Goal: Task Accomplishment & Management: Manage account settings

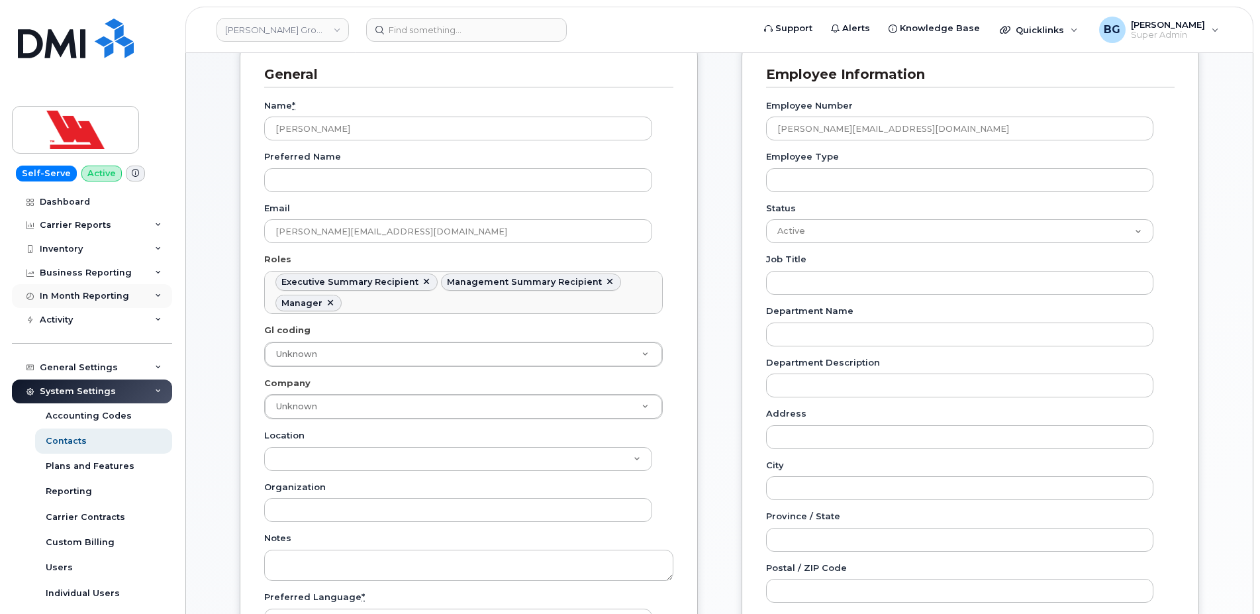
scroll to position [56, 0]
click at [275, 28] on link "[PERSON_NAME] Group of Companies" at bounding box center [282, 30] width 132 height 24
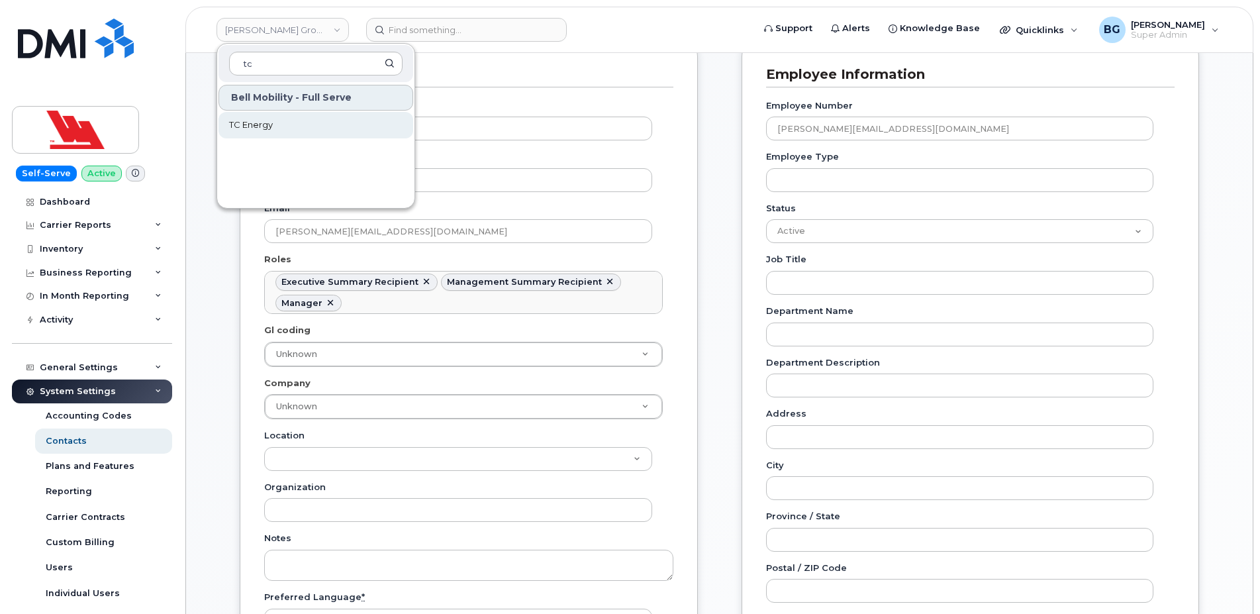
type input "tc"
click at [238, 126] on span "TC Energy" at bounding box center [251, 124] width 44 height 13
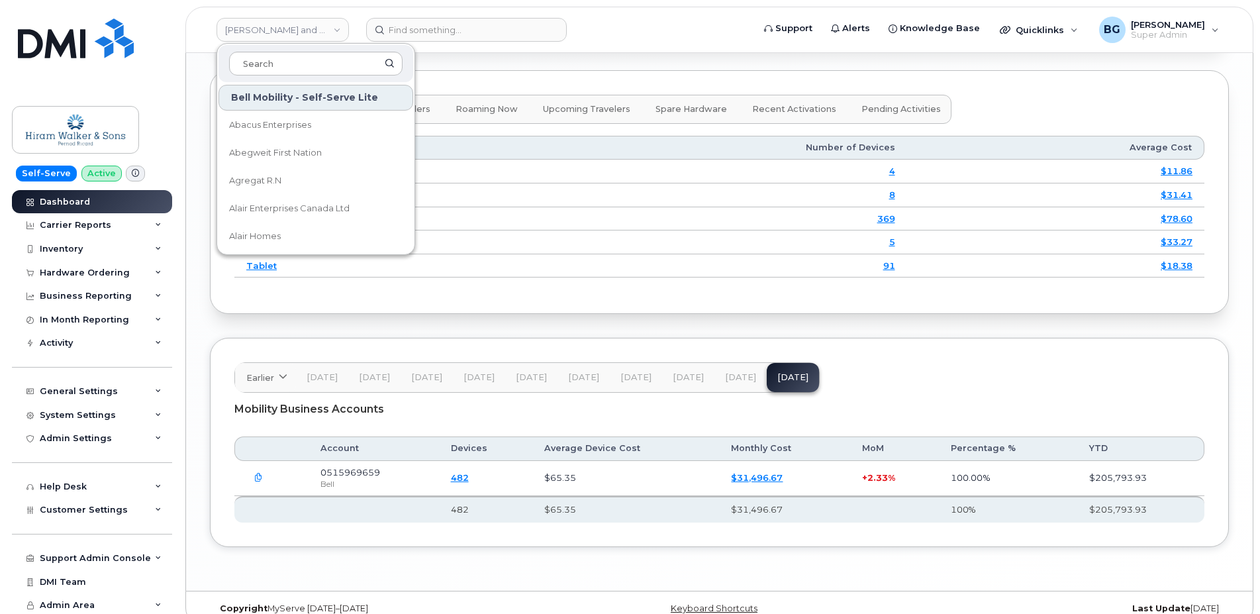
scroll to position [7911, 0]
click at [285, 31] on link "Hiram Walker and Sons Limited (Pernod Ricard)" at bounding box center [282, 30] width 132 height 24
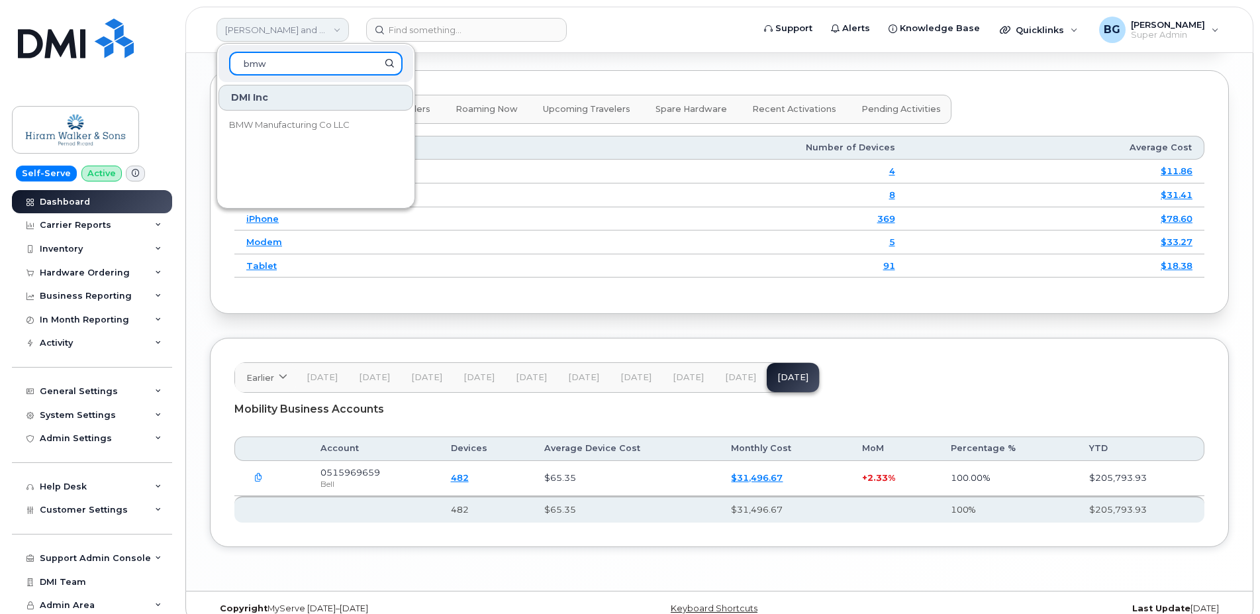
scroll to position [0, 0]
type input "bmw"
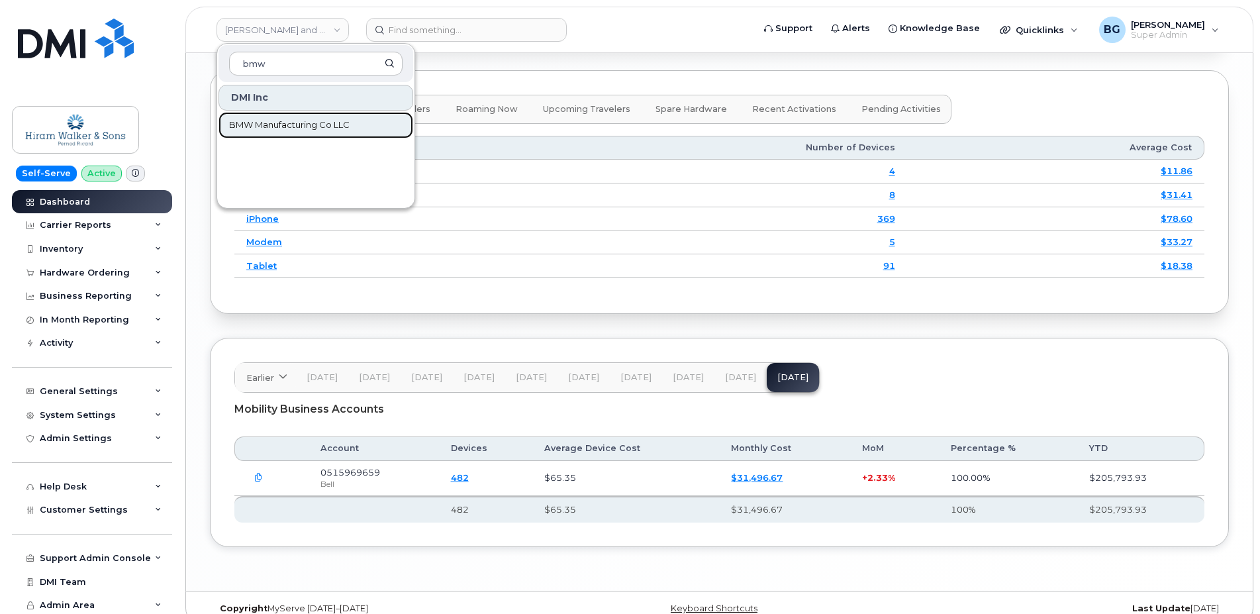
click at [256, 125] on span "BMW Manufacturing Co LLC" at bounding box center [289, 124] width 120 height 13
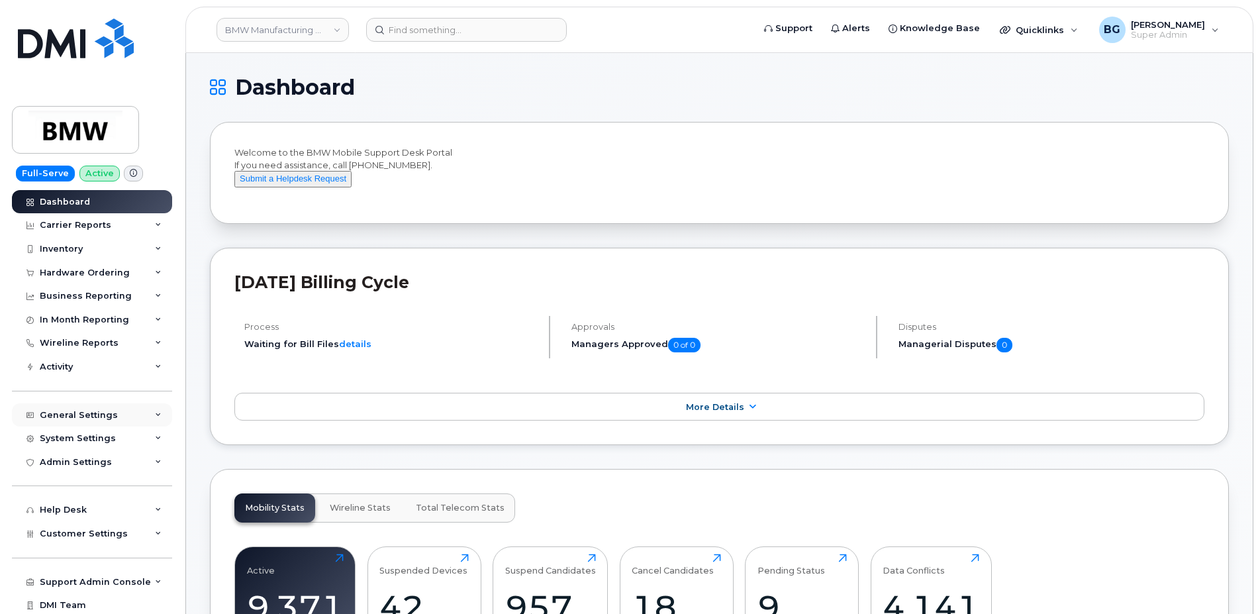
click at [59, 408] on div "General Settings" at bounding box center [92, 415] width 160 height 24
click at [98, 273] on div "Hardware Ordering" at bounding box center [85, 272] width 90 height 11
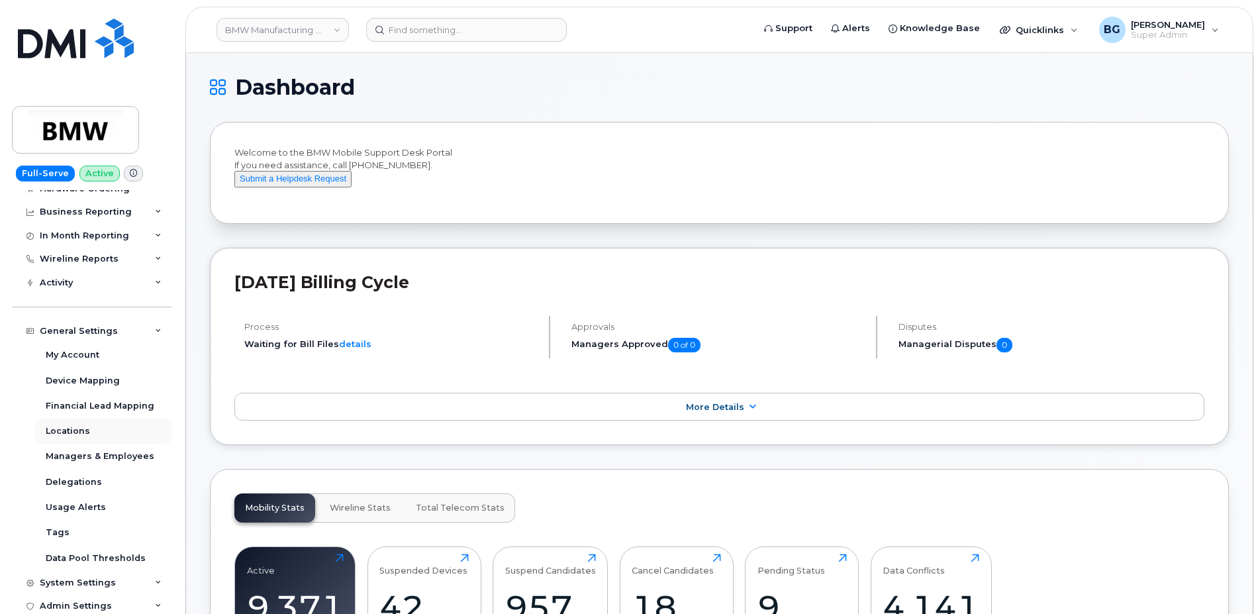
scroll to position [212, 0]
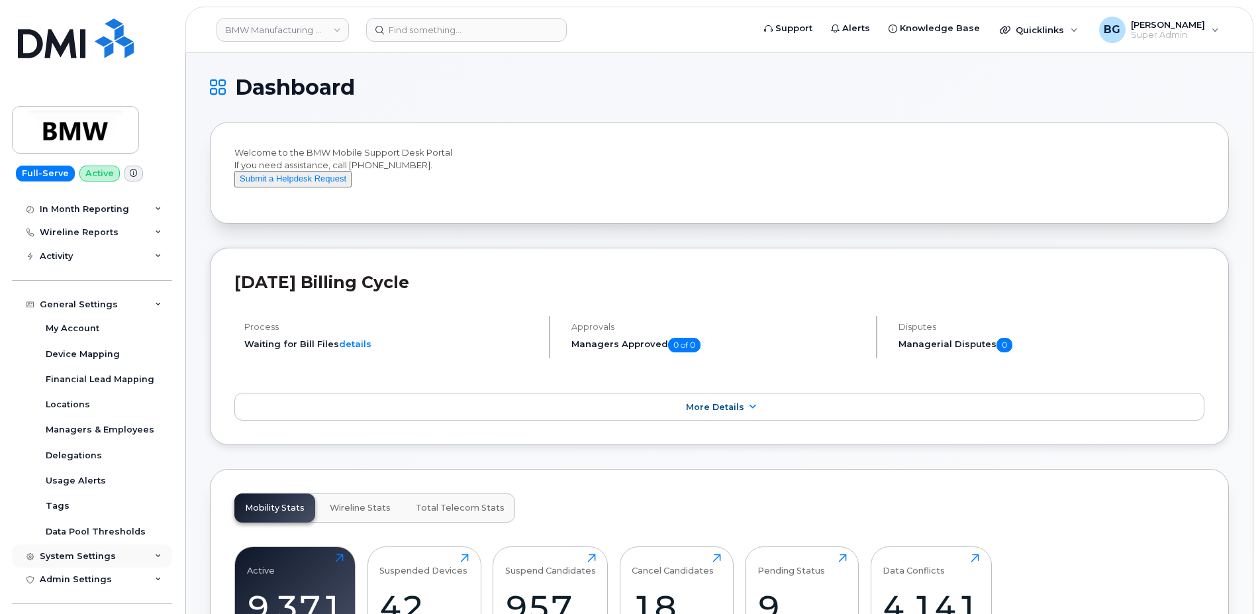
click at [75, 553] on div "System Settings" at bounding box center [78, 556] width 76 height 11
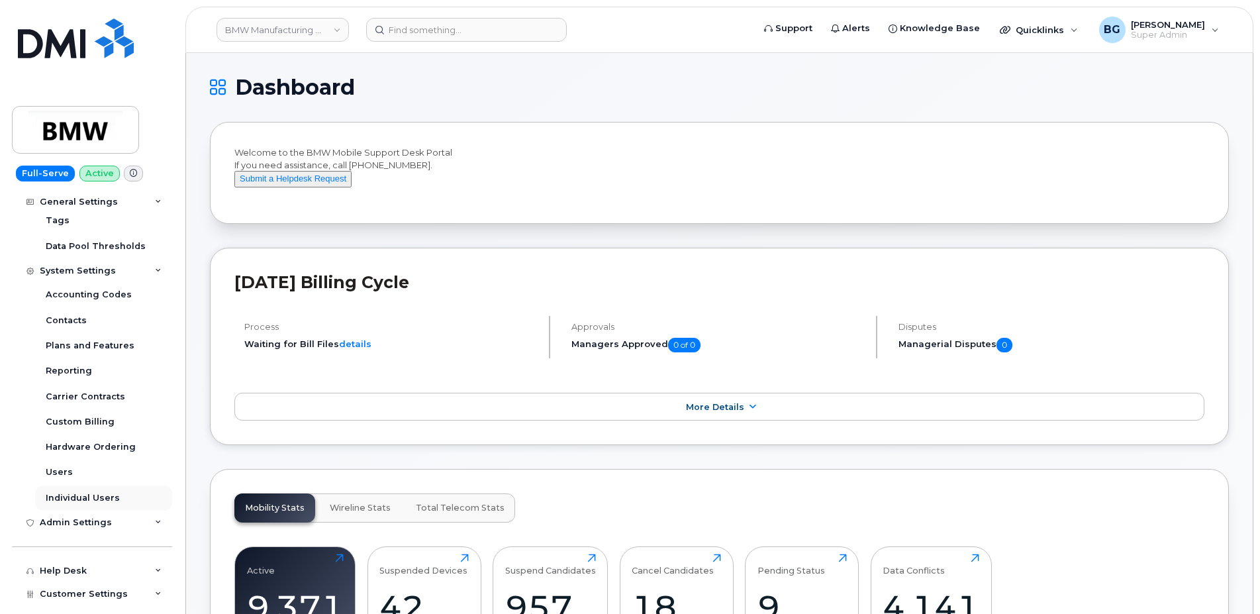
scroll to position [508, 0]
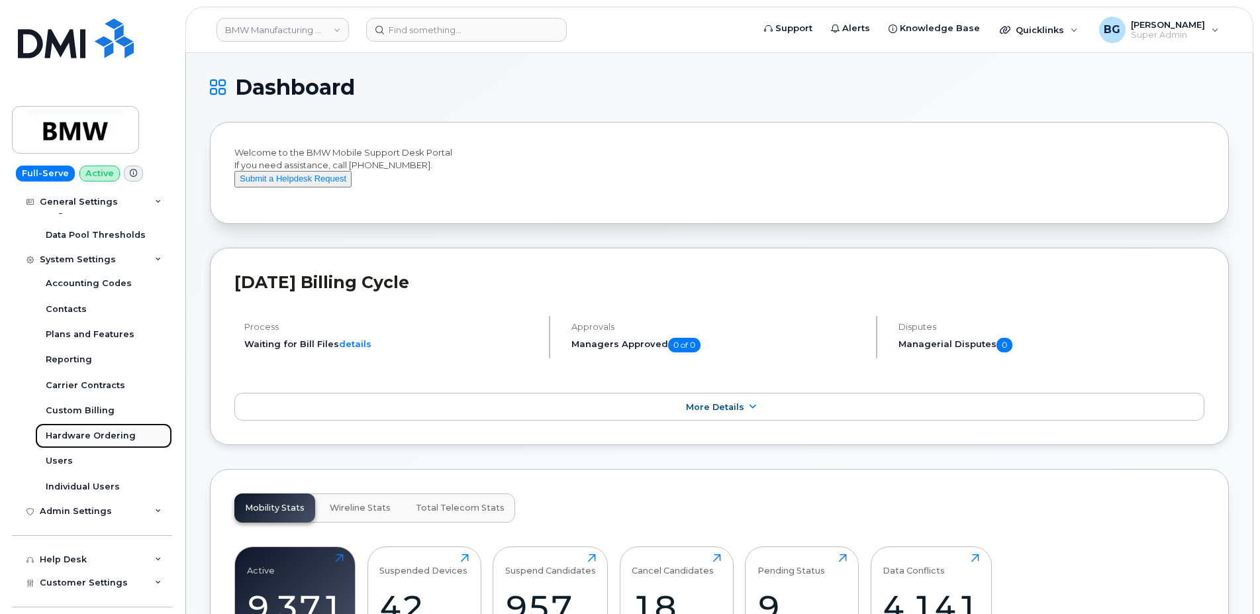
click at [83, 433] on div "Hardware Ordering" at bounding box center [91, 436] width 90 height 12
click at [83, 434] on div "Hardware Ordering" at bounding box center [91, 436] width 90 height 12
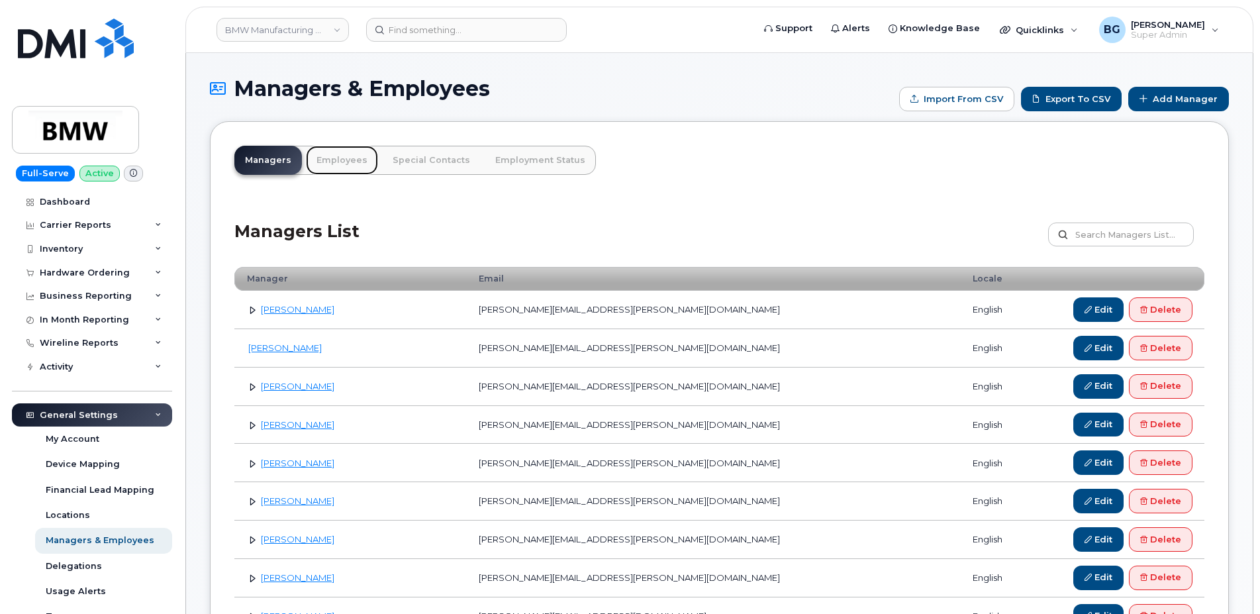
click at [329, 161] on link "Employees" at bounding box center [342, 160] width 72 height 29
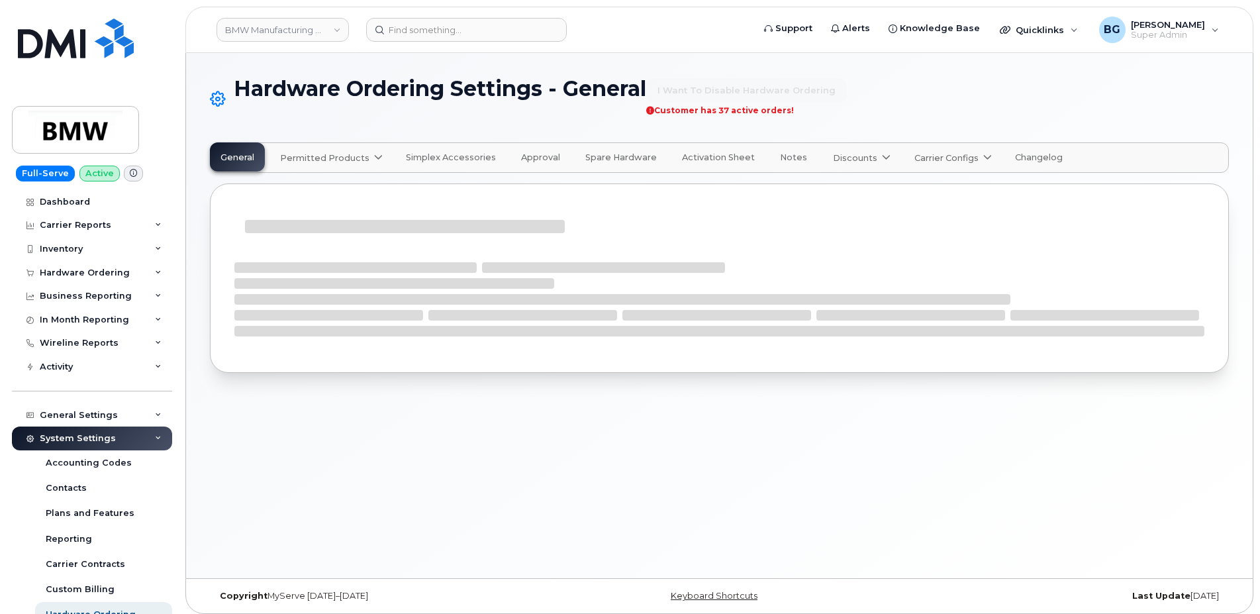
click at [545, 155] on span "Approval" at bounding box center [540, 157] width 39 height 11
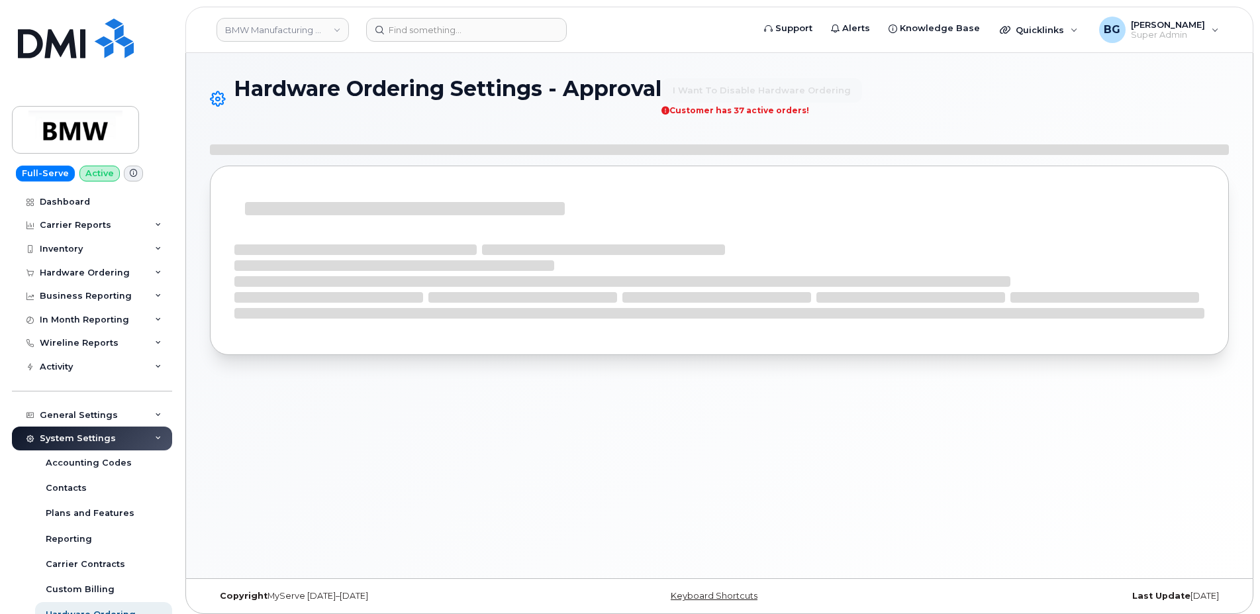
select select "mandatory"
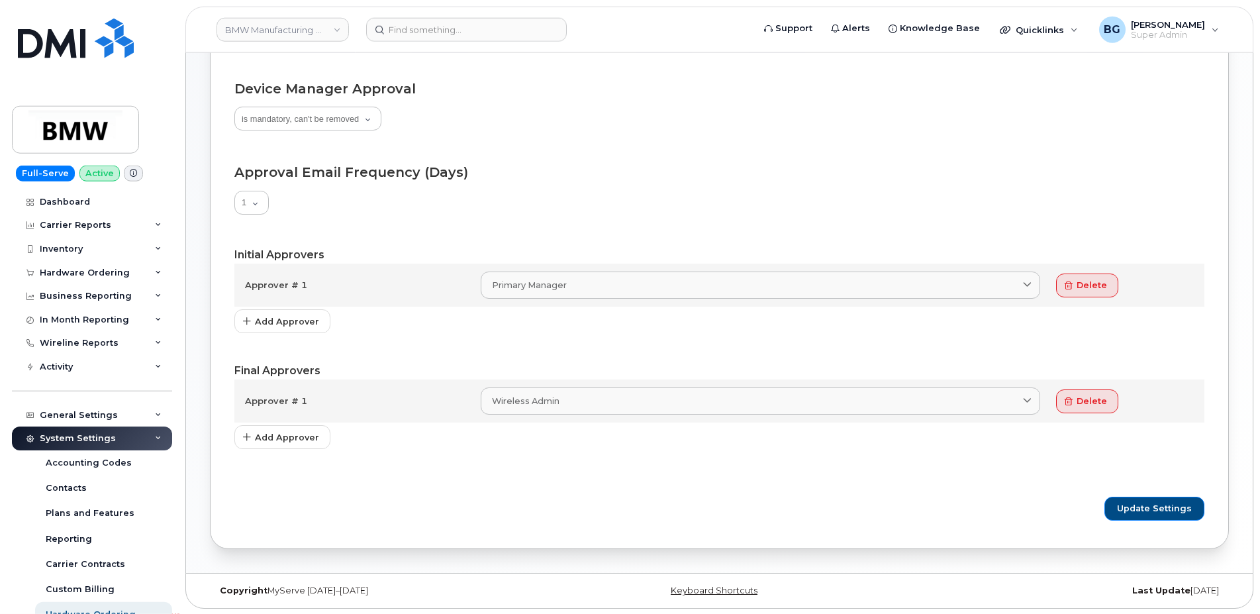
scroll to position [336, 0]
click at [279, 436] on span "Add Approver" at bounding box center [287, 436] width 64 height 13
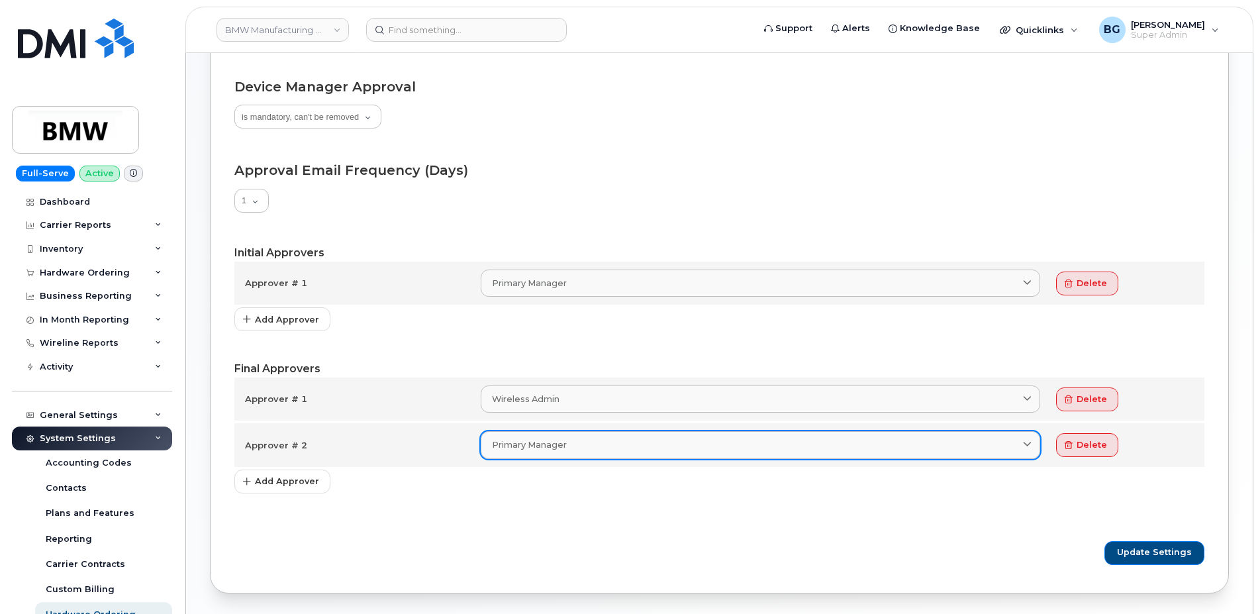
click at [1028, 441] on icon at bounding box center [1027, 445] width 9 height 9
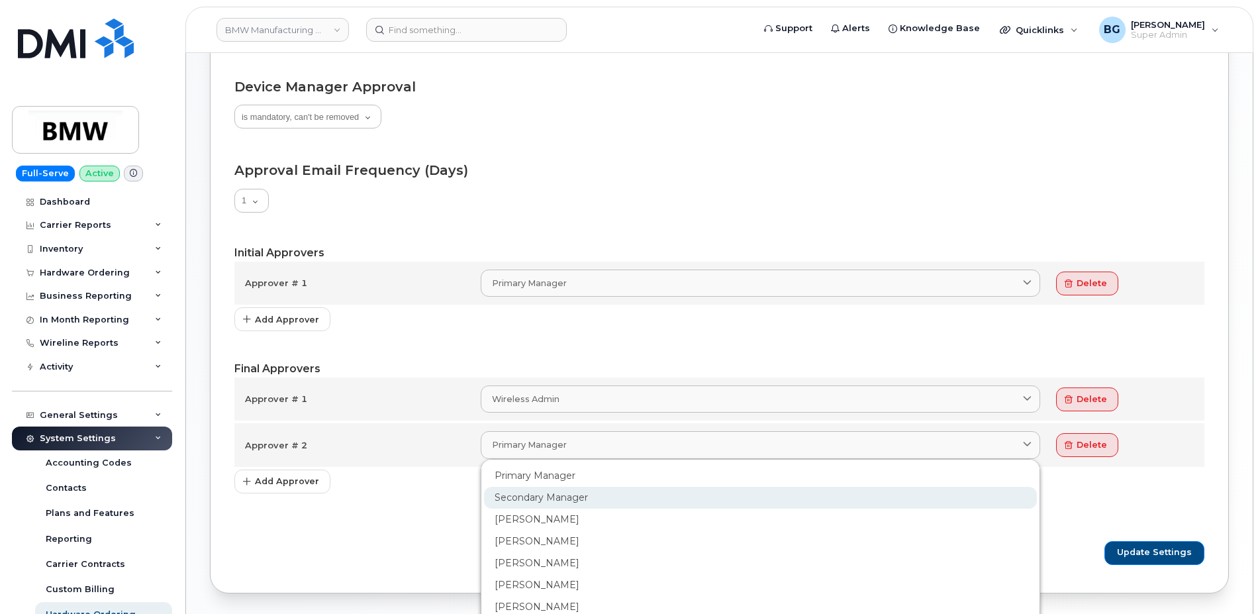
click at [567, 502] on div "Secondary Manager" at bounding box center [760, 498] width 553 height 22
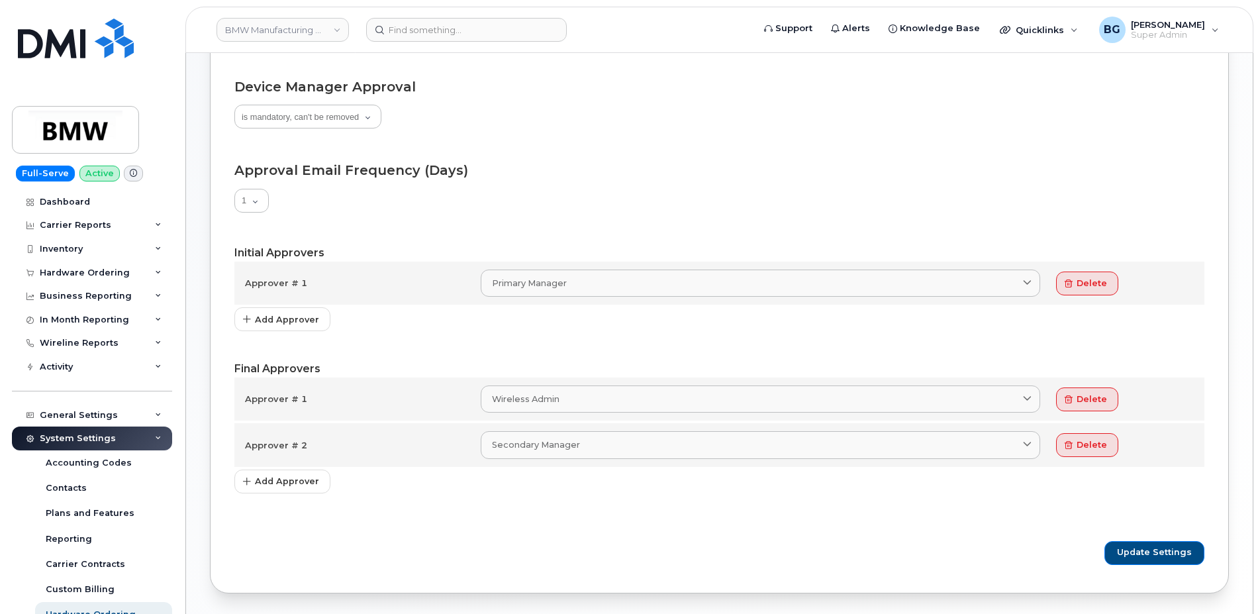
click at [593, 537] on div "Update Settings" at bounding box center [719, 541] width 970 height 32
click at [1076, 449] on button "delete" at bounding box center [1087, 445] width 62 height 24
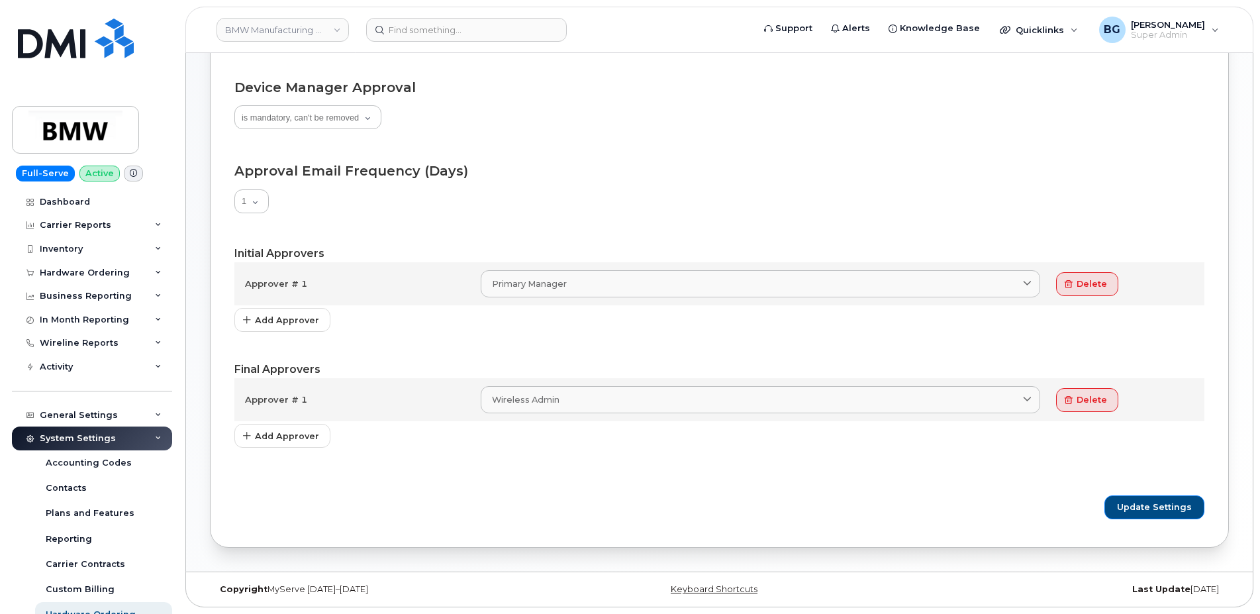
click at [682, 228] on form "Preapprovals Allow preapproved items Preapprove all items by default Preapprove…" at bounding box center [719, 198] width 970 height 650
click at [451, 218] on form "Preapprovals Allow preapproved items Preapprove all items by default Preapprove…" at bounding box center [719, 198] width 970 height 650
click at [478, 214] on div "1 2 3 4 5 6 7" at bounding box center [719, 202] width 970 height 26
drag, startPoint x: 295, startPoint y: 316, endPoint x: 326, endPoint y: 320, distance: 31.9
click at [294, 316] on span "Add Approver" at bounding box center [287, 320] width 64 height 13
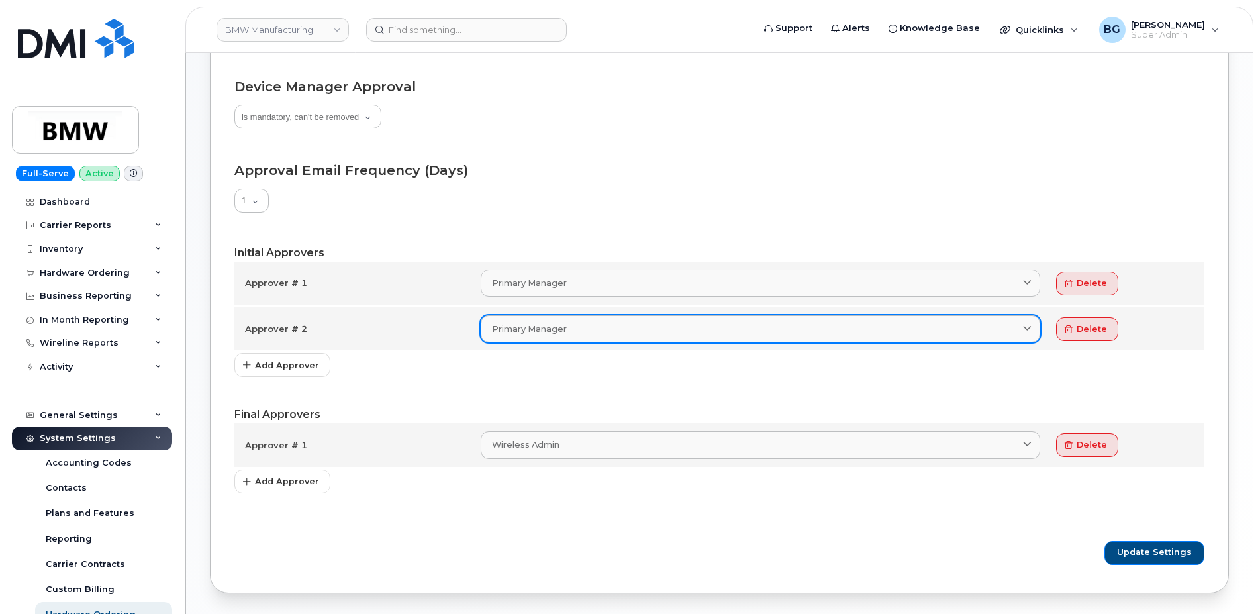
click at [586, 327] on div "Primary Manager" at bounding box center [760, 328] width 537 height 13
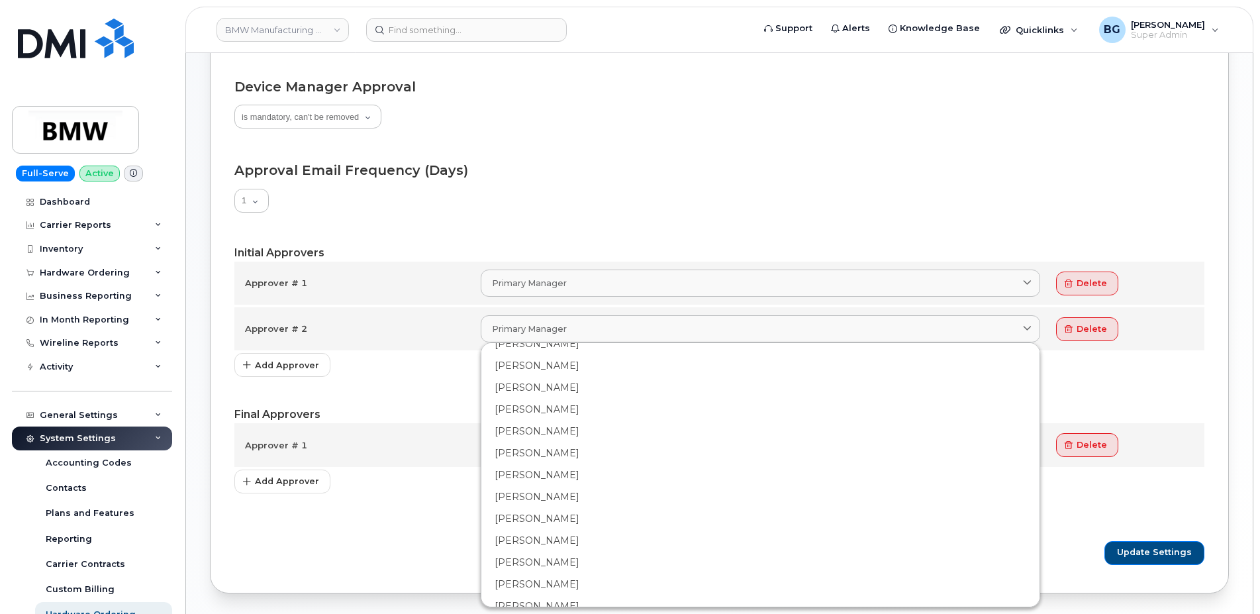
scroll to position [508, 0]
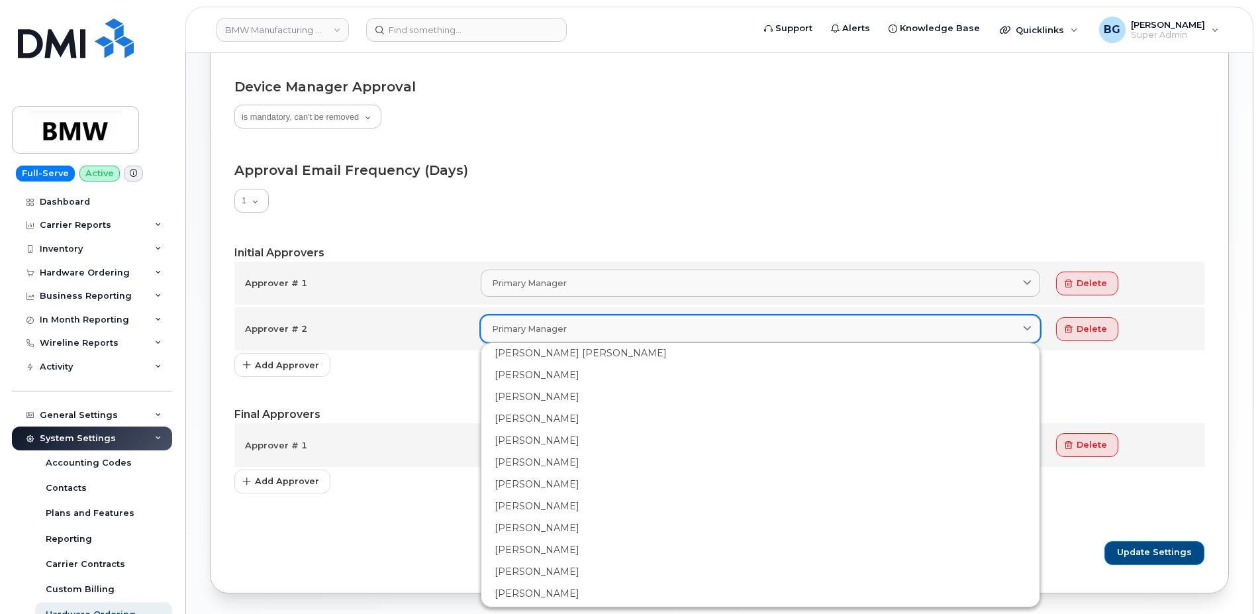
click at [596, 336] on link "Primary Manager" at bounding box center [760, 328] width 559 height 27
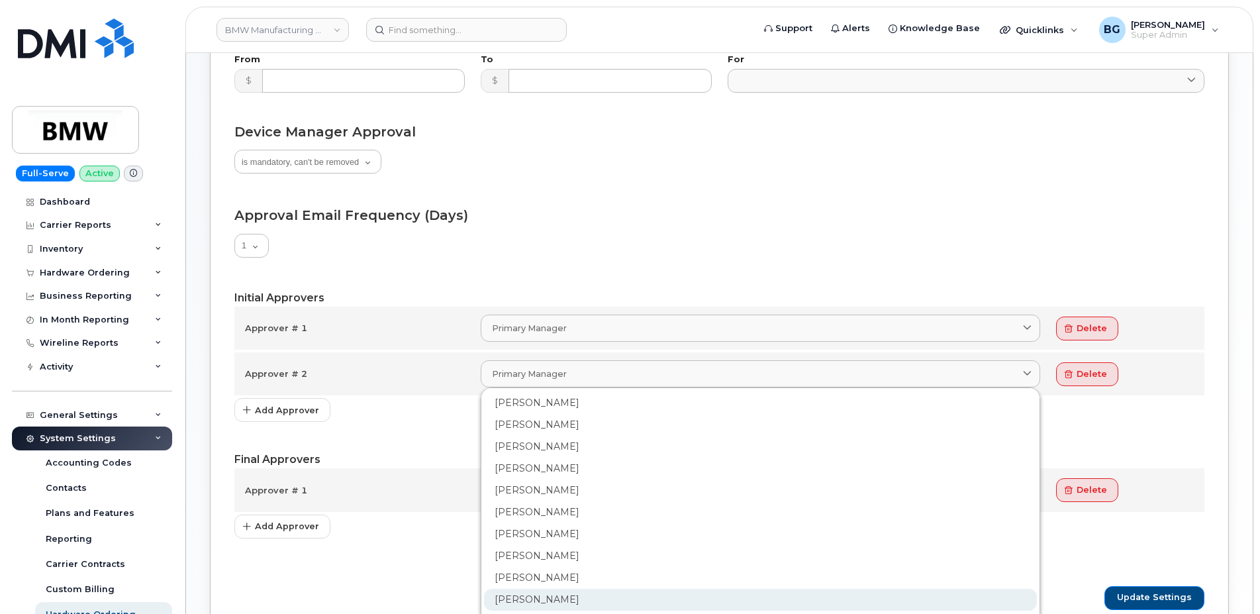
scroll to position [127, 0]
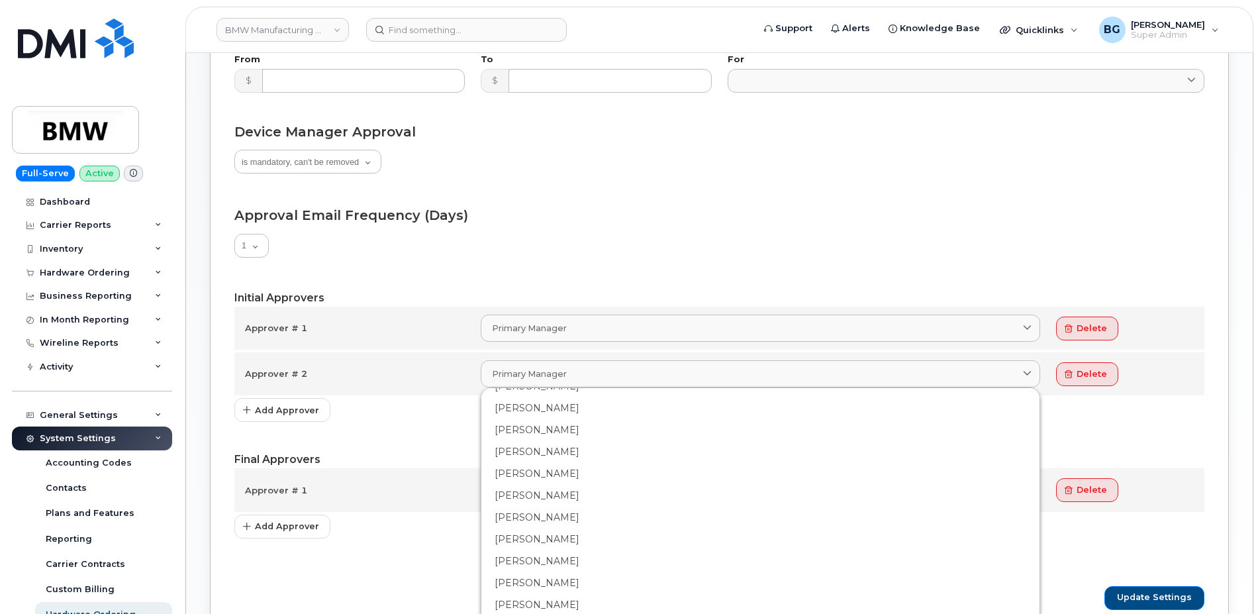
click at [689, 183] on form "Preapprovals Allow preapproved items Preapprove all items by default Preapprove…" at bounding box center [719, 265] width 970 height 696
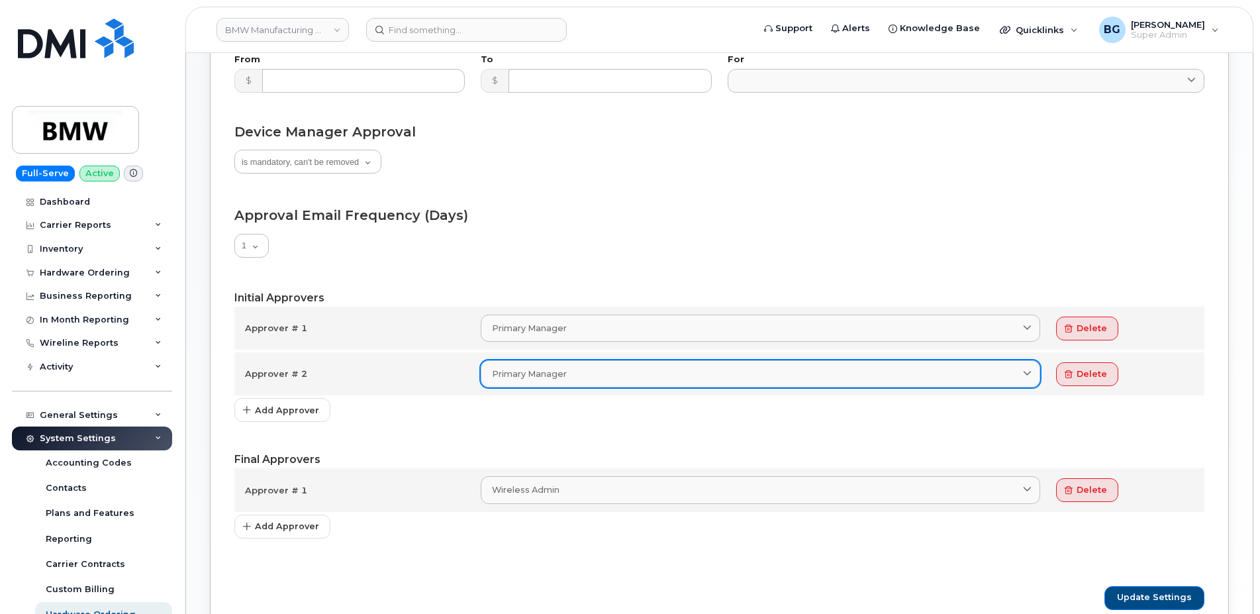
click at [598, 377] on div "Primary Manager" at bounding box center [760, 373] width 537 height 13
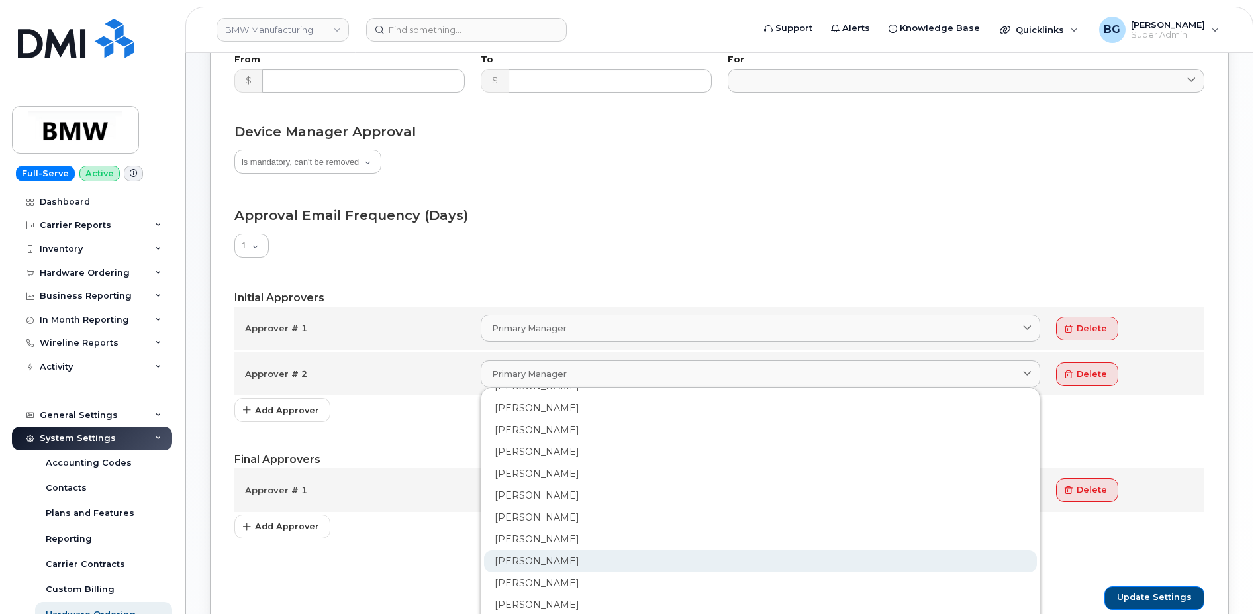
scroll to position [18400, 0]
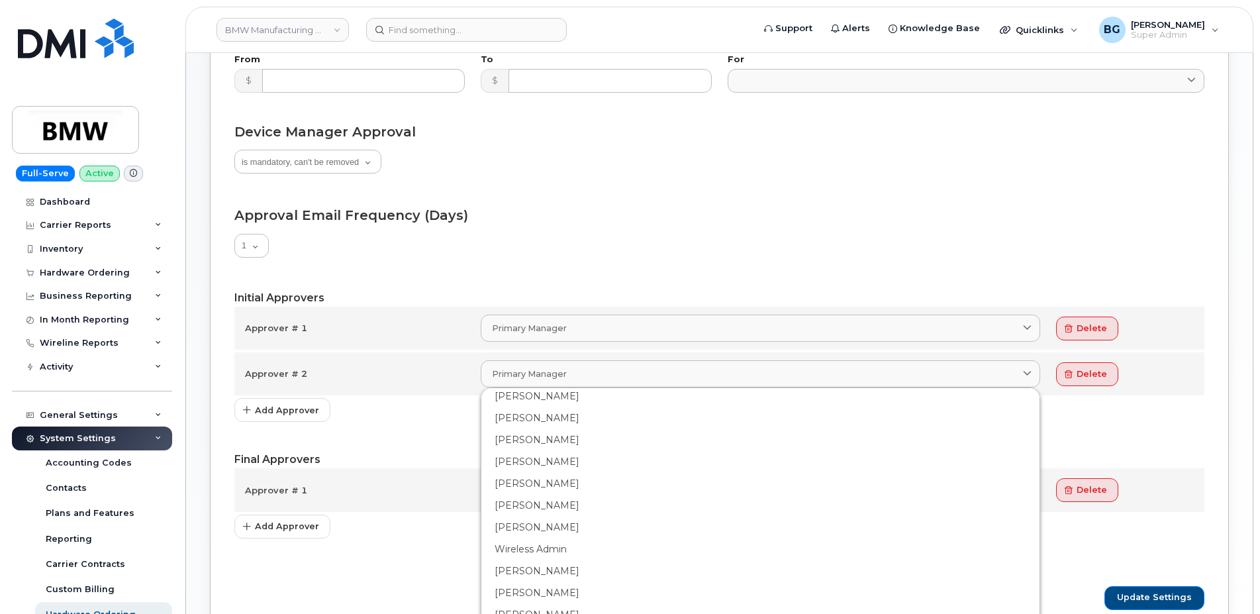
drag, startPoint x: 543, startPoint y: 551, endPoint x: 554, endPoint y: 545, distance: 12.7
click at [543, 553] on div "Wireless Admin" at bounding box center [760, 549] width 553 height 22
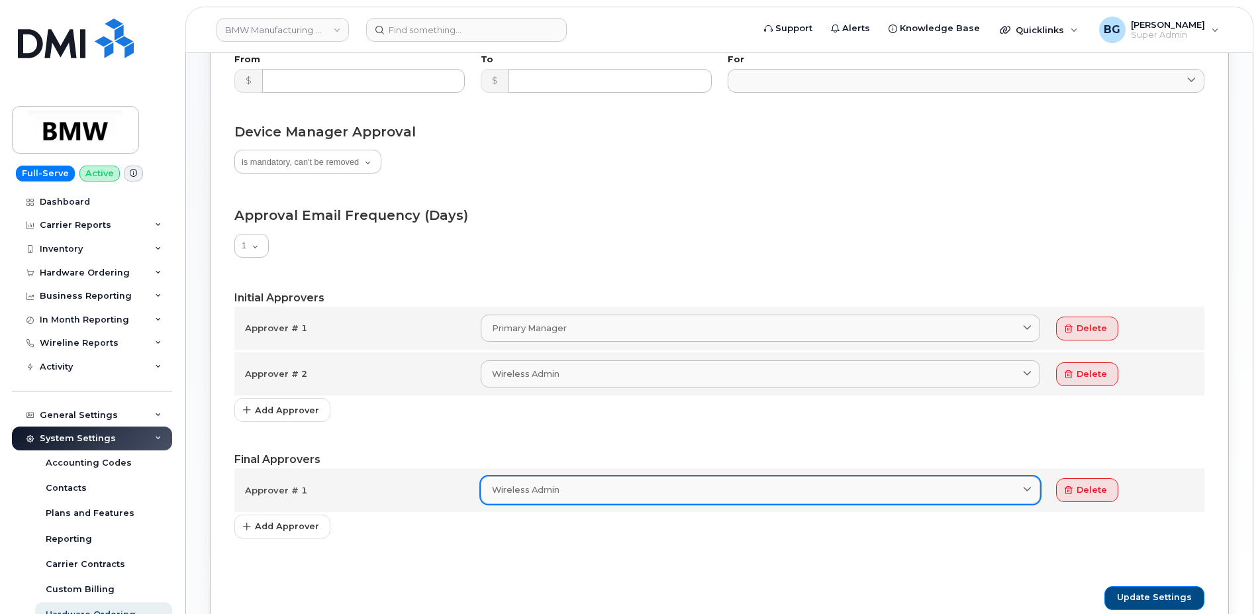
click at [547, 490] on span "Wireless Admin" at bounding box center [526, 489] width 68 height 13
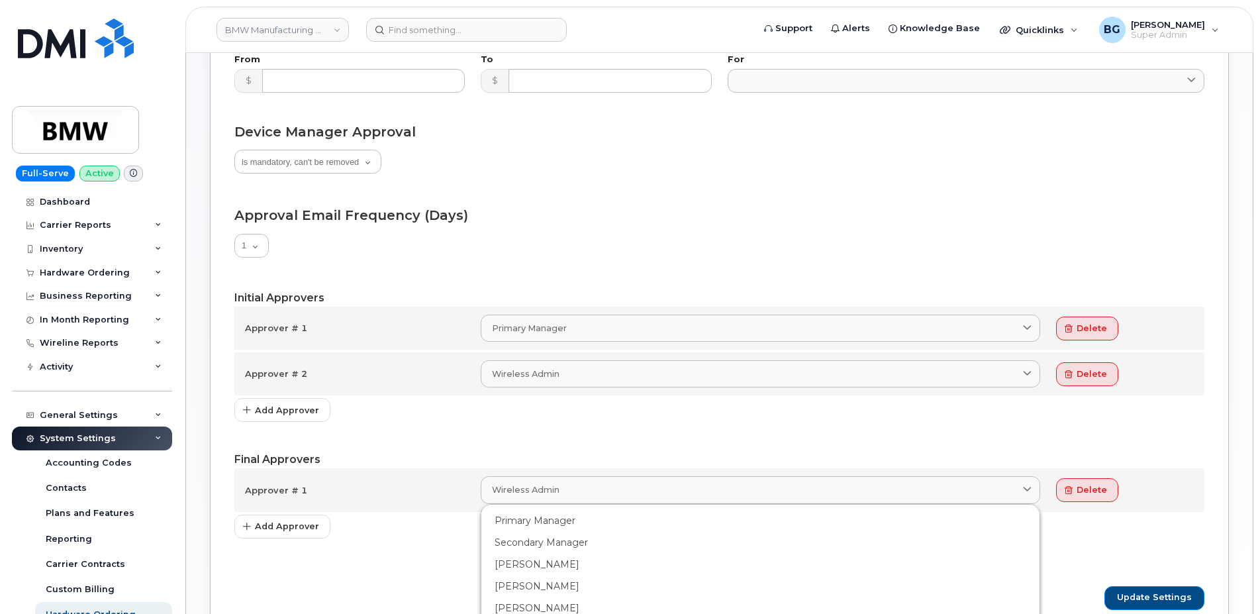
drag, startPoint x: 569, startPoint y: 542, endPoint x: 598, endPoint y: 538, distance: 28.7
click at [569, 543] on div "Secondary Manager" at bounding box center [760, 543] width 553 height 22
click at [642, 425] on form "Preapprovals Allow preapproved items Preapprove all items by default Preapprove…" at bounding box center [719, 265] width 970 height 696
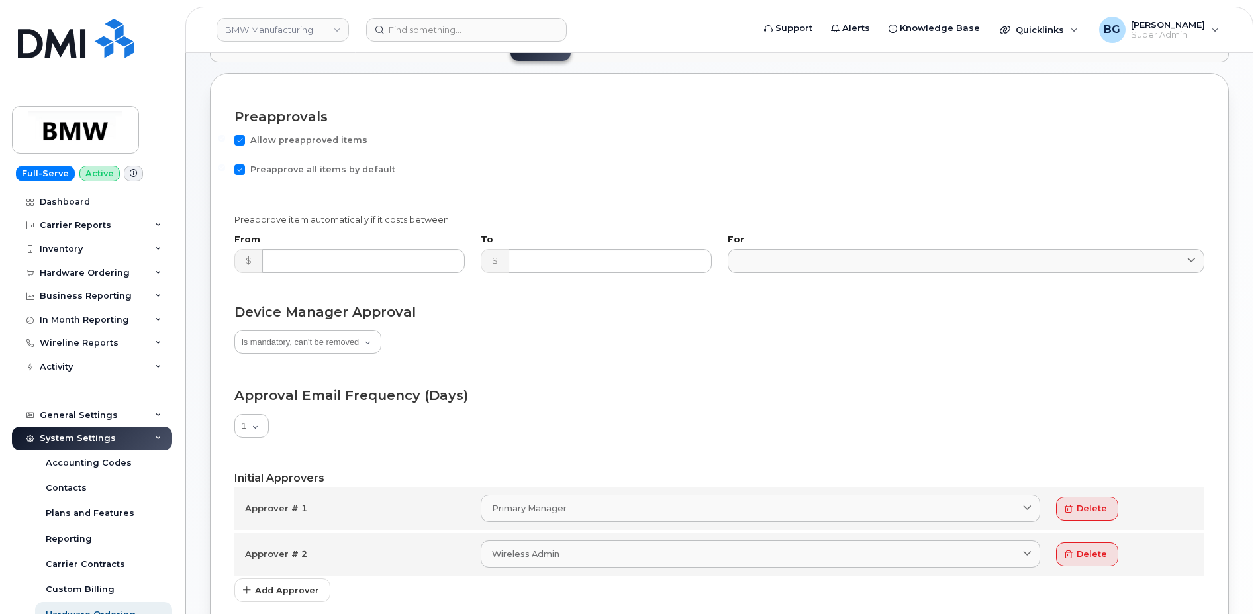
scroll to position [156, 0]
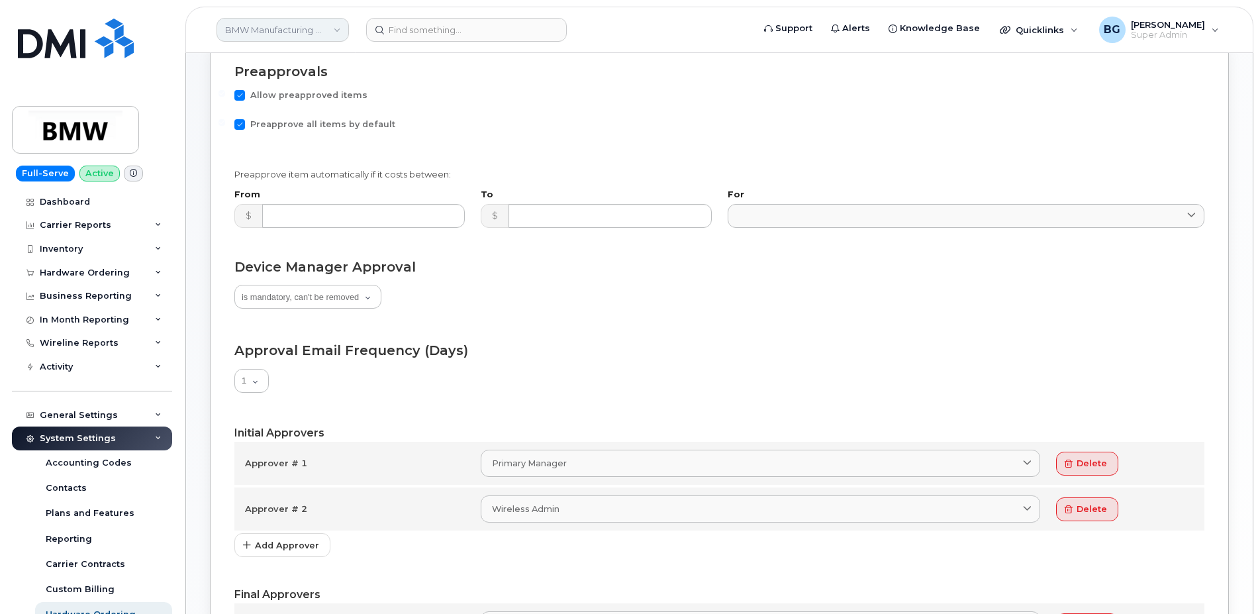
click at [272, 23] on link "BMW Manufacturing Co LLC" at bounding box center [282, 30] width 132 height 24
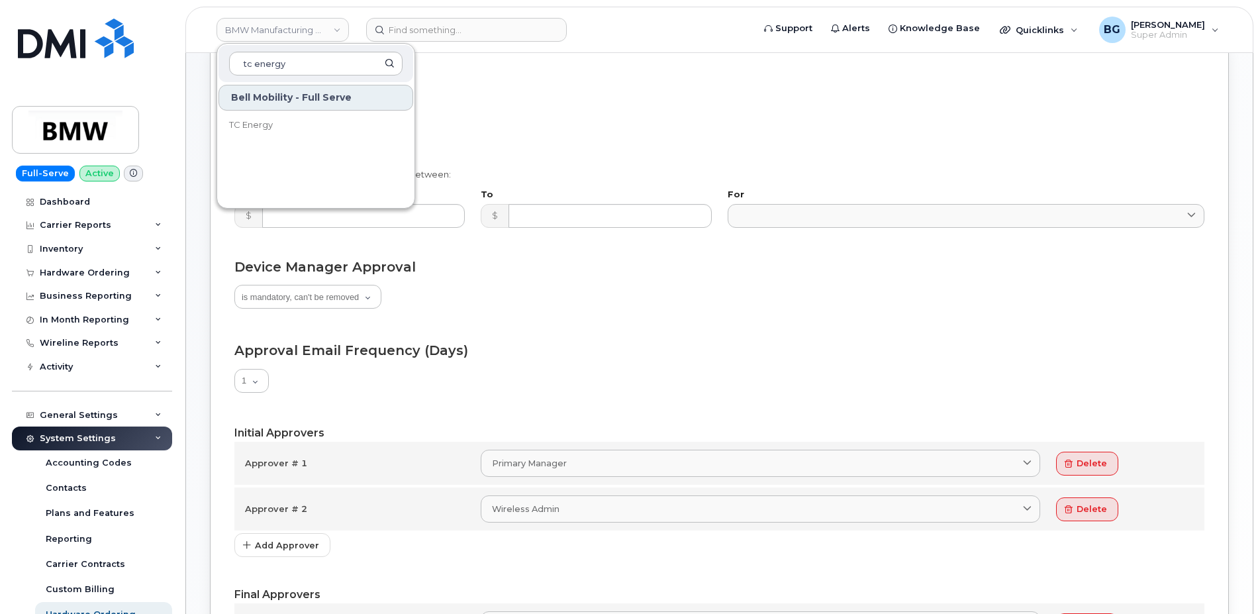
type input "tc energy"
click at [255, 130] on span "TC Energy" at bounding box center [251, 124] width 44 height 13
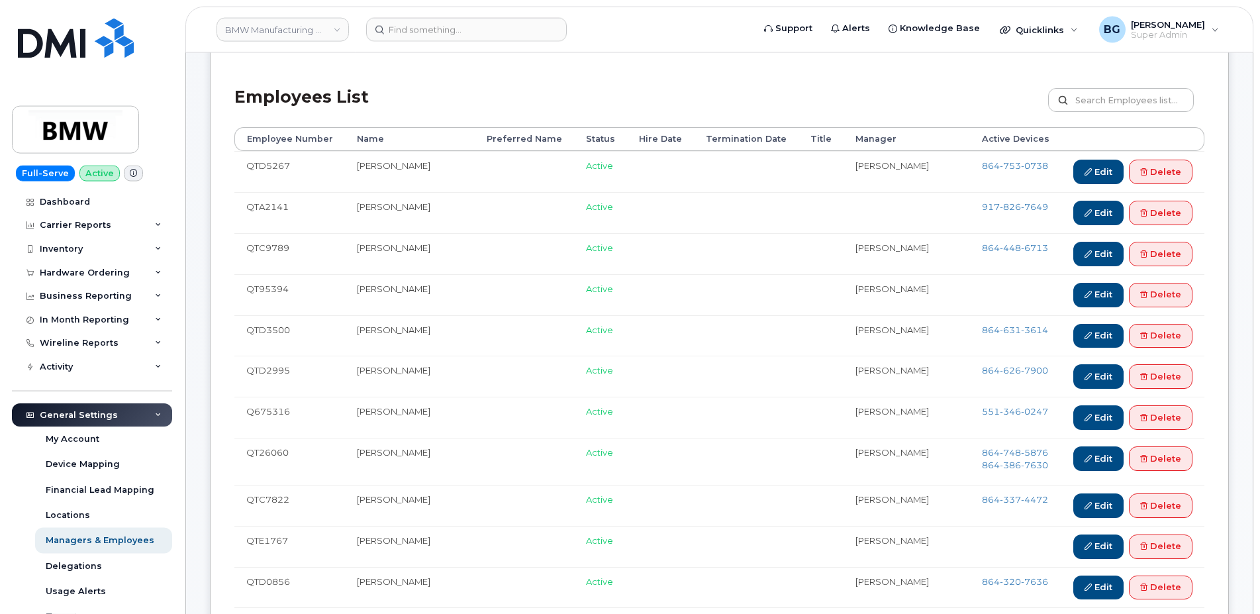
scroll to position [135, 0]
click at [1094, 209] on link "Edit" at bounding box center [1098, 212] width 50 height 24
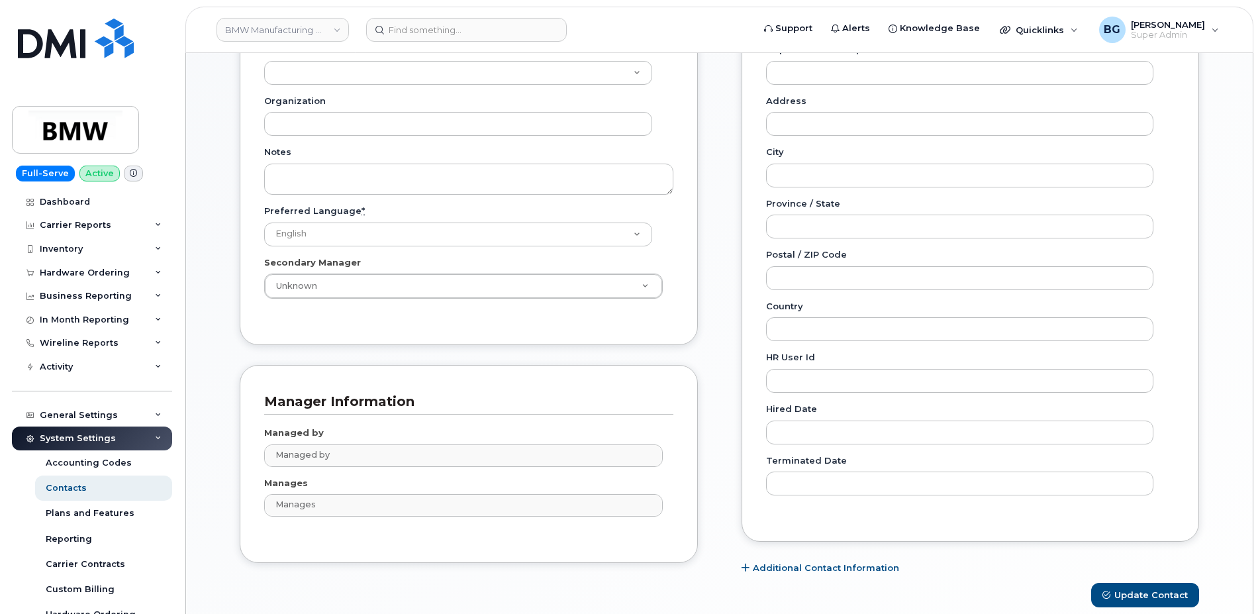
scroll to position [495, 0]
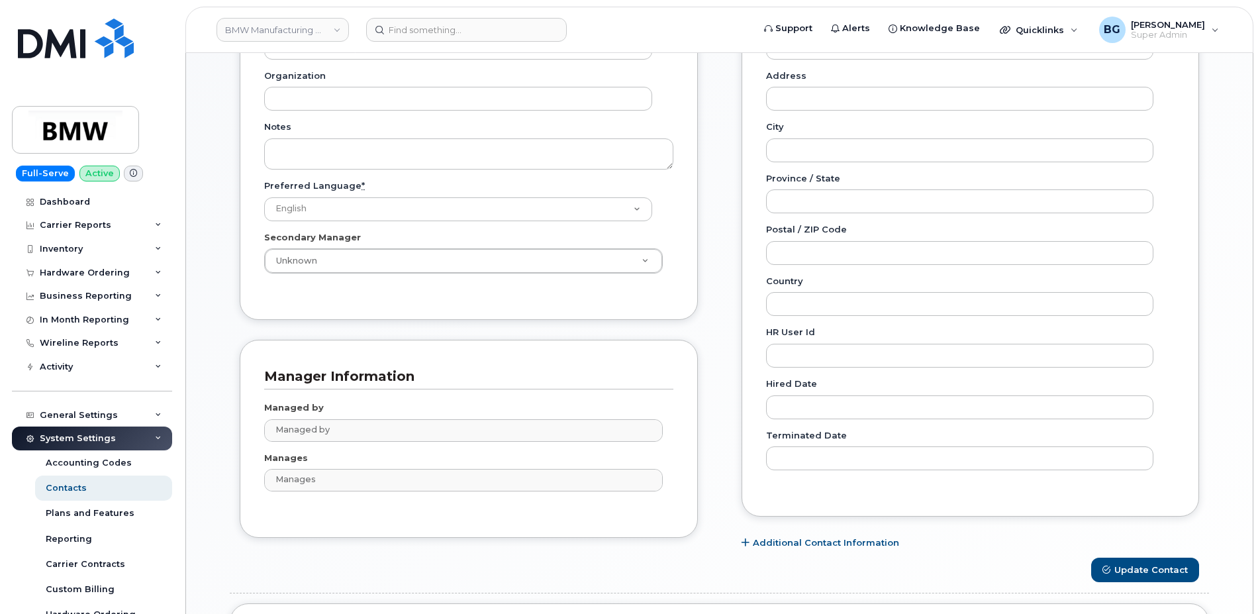
click at [211, 337] on div "Employee Details Lines of Service General Name * Aamir Ahmed Preferred Name Ema…" at bounding box center [719, 194] width 1019 height 1137
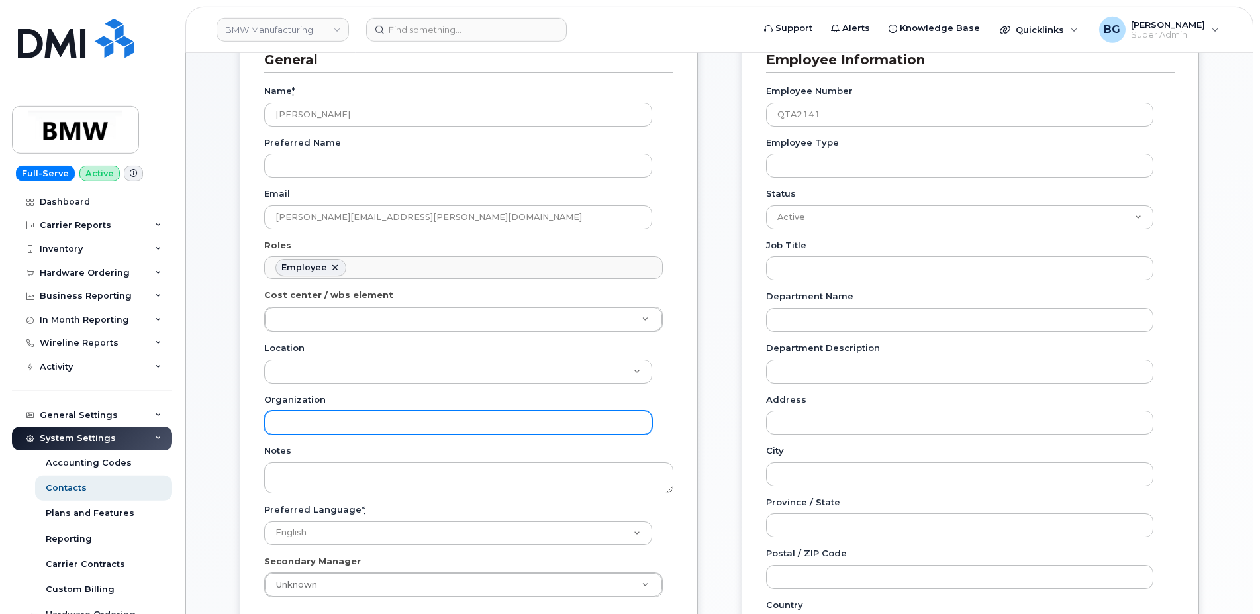
scroll to position [0, 0]
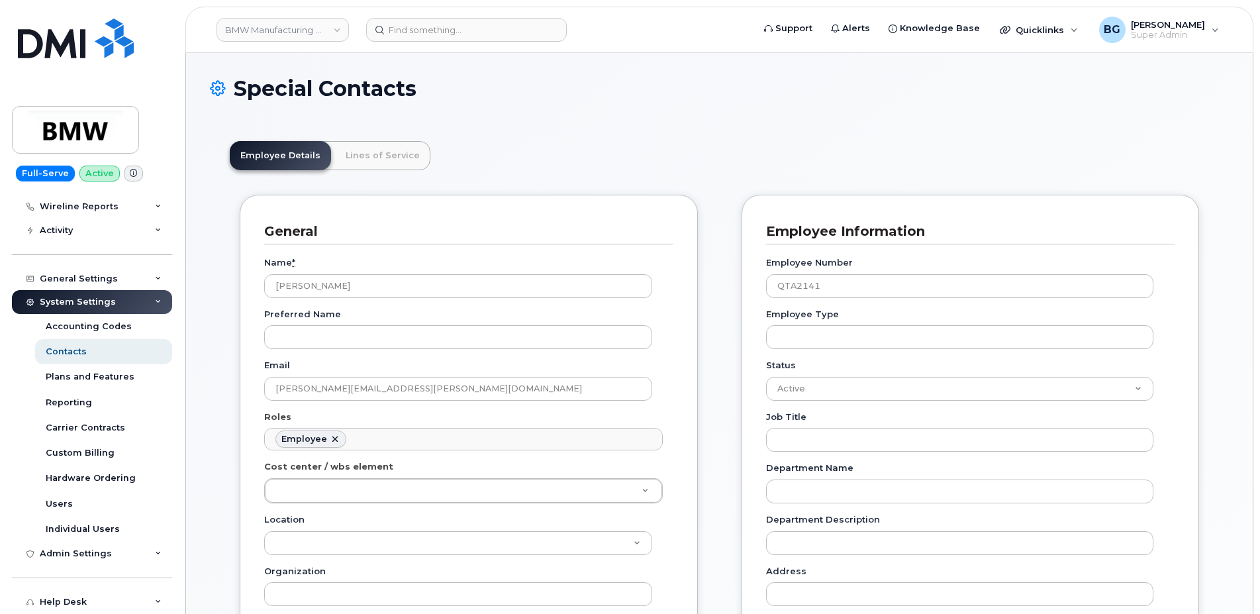
scroll to position [183, 0]
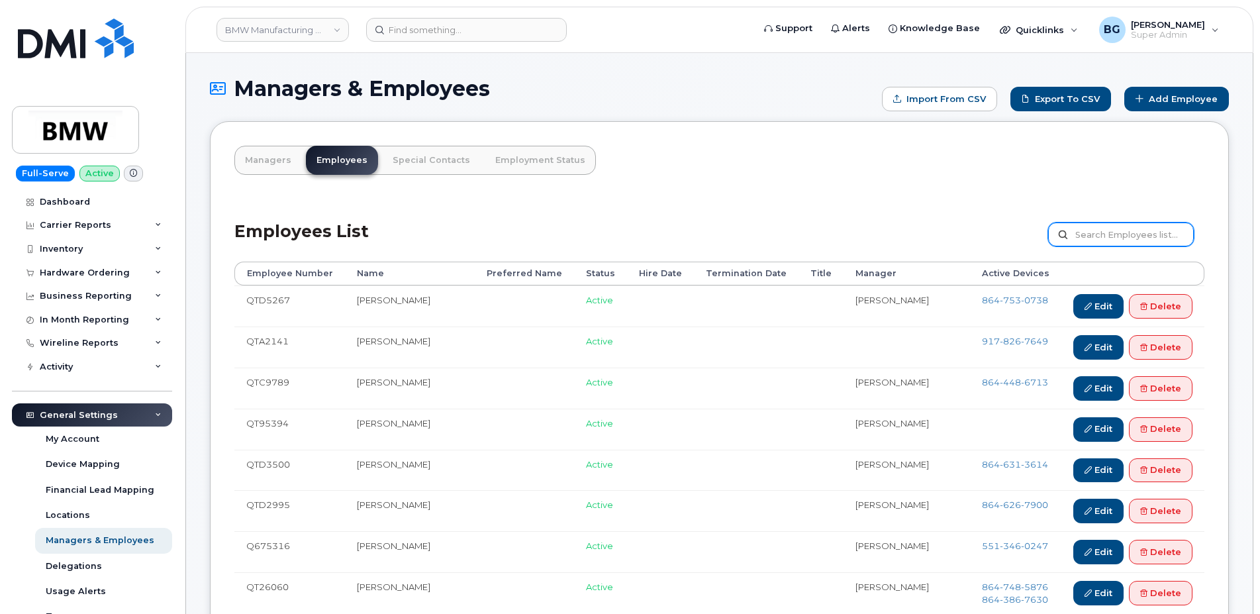
click at [1108, 239] on input "text" at bounding box center [1121, 234] width 146 height 24
click at [1111, 237] on input "text" at bounding box center [1121, 234] width 146 height 24
type input "victor"
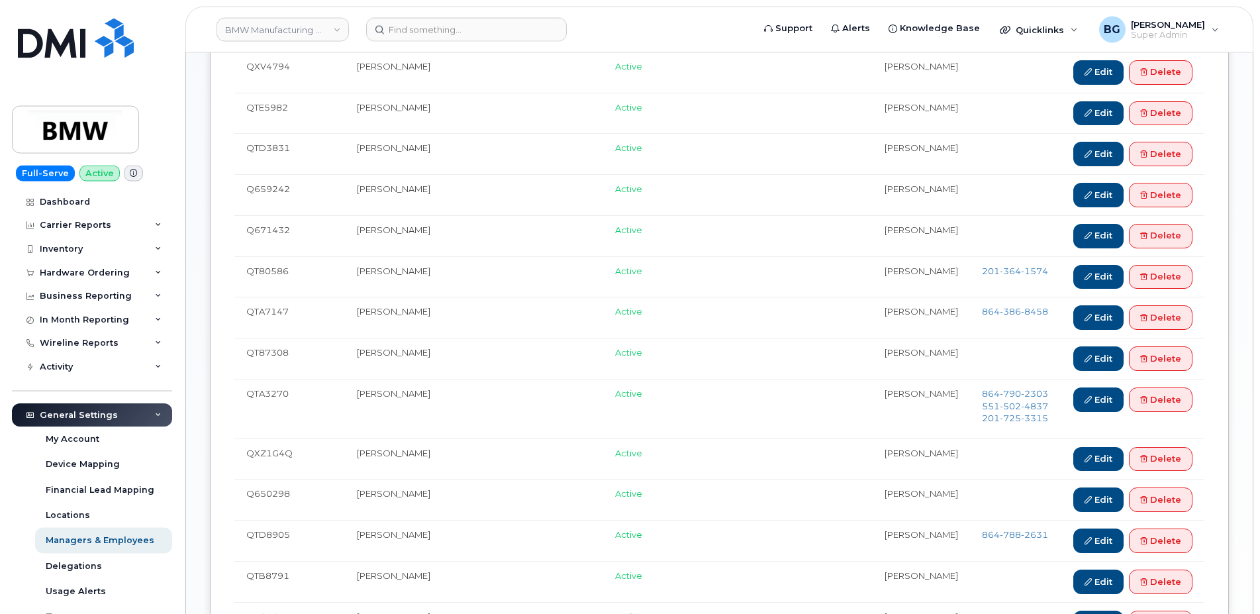
scroll to position [810, 0]
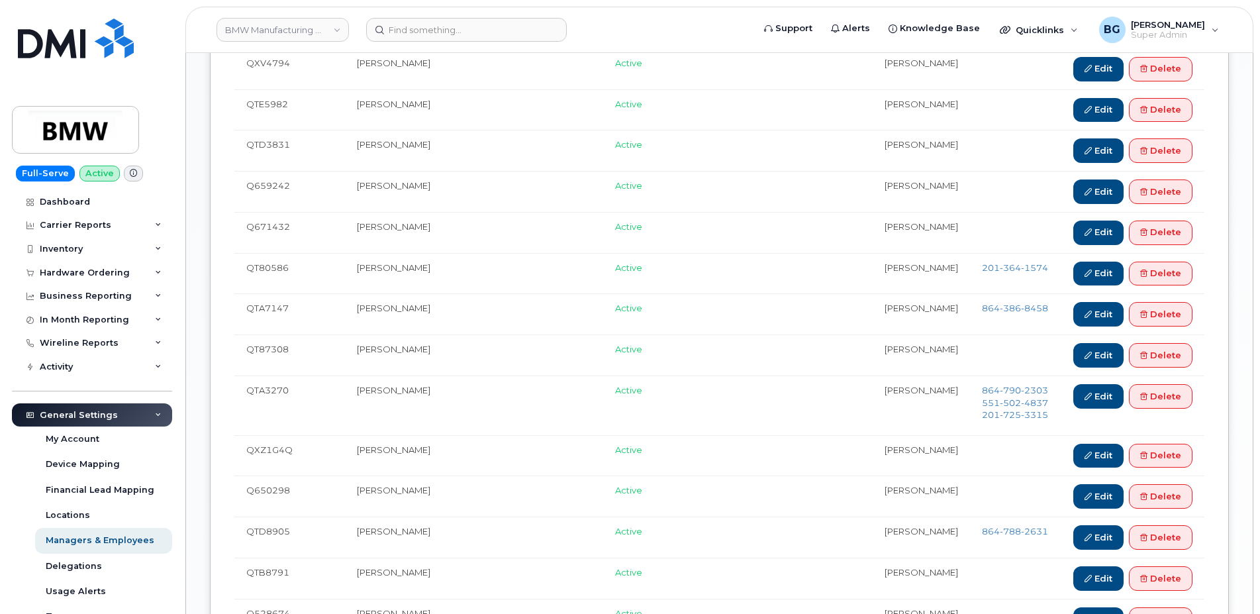
drag, startPoint x: 441, startPoint y: 394, endPoint x: 244, endPoint y: 396, distance: 197.3
click at [244, 396] on tr "QTA3270 [PERSON_NAME] Active [PERSON_NAME] [PHONE_NUMBER] [PHONE_NUMBER] [PHONE…" at bounding box center [719, 405] width 970 height 60
copy tr "QTA3270 [PERSON_NAME]"
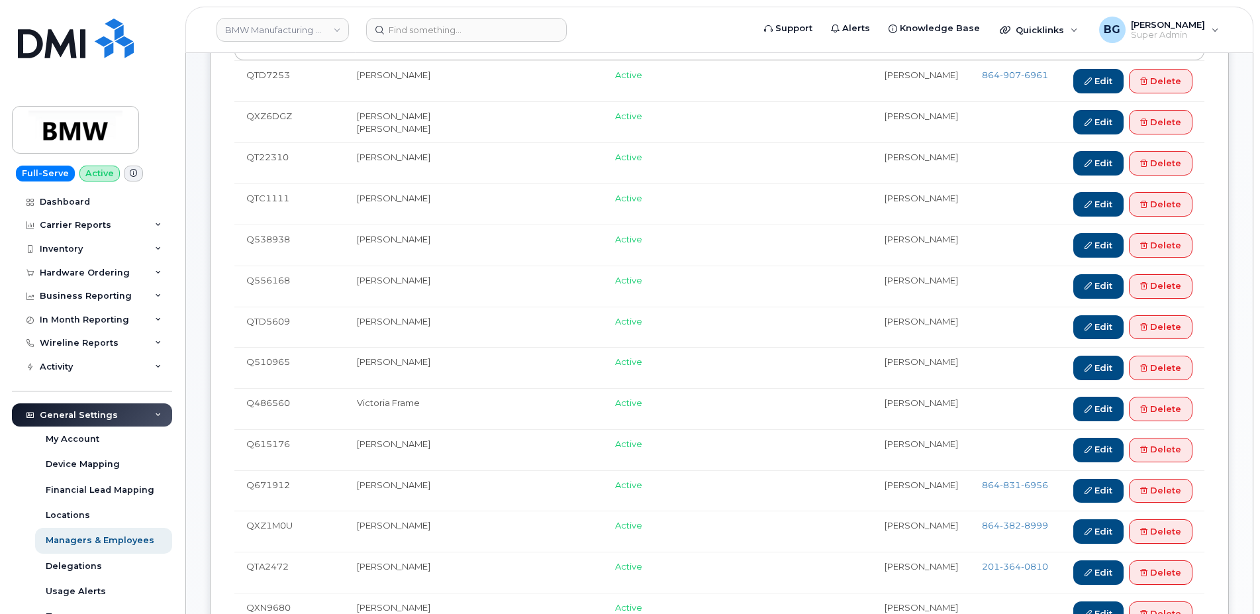
scroll to position [0, 0]
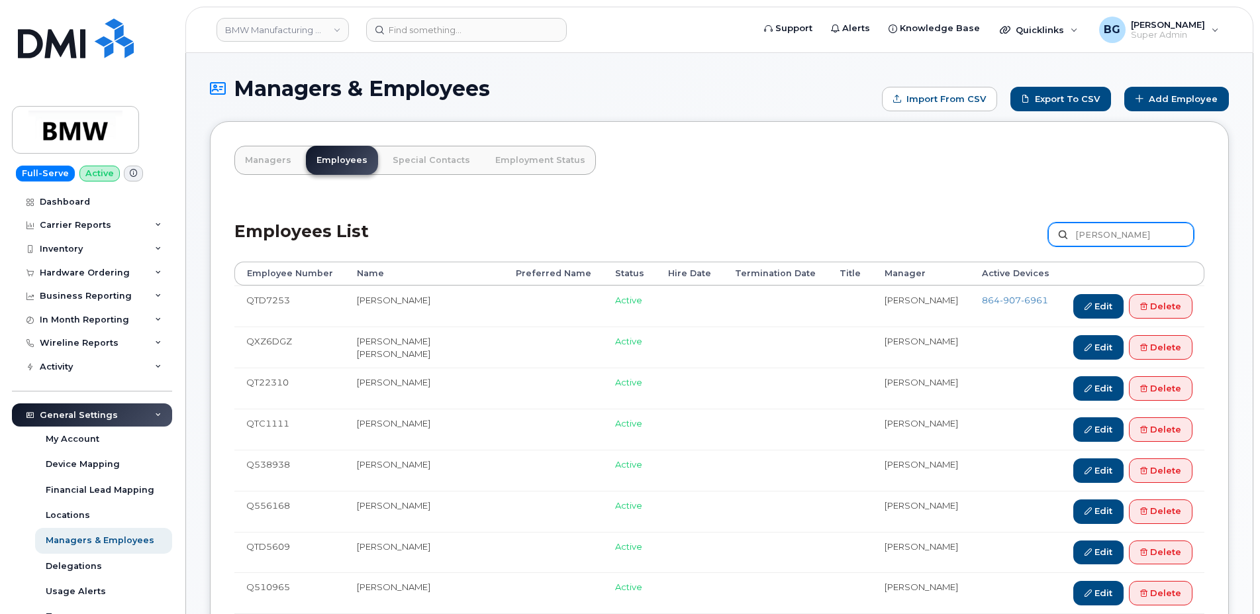
drag, startPoint x: 1103, startPoint y: 232, endPoint x: 984, endPoint y: 238, distance: 118.6
click at [1048, 238] on input "[PERSON_NAME]" at bounding box center [1121, 234] width 146 height 24
type input "A"
type input "[PERSON_NAME]"
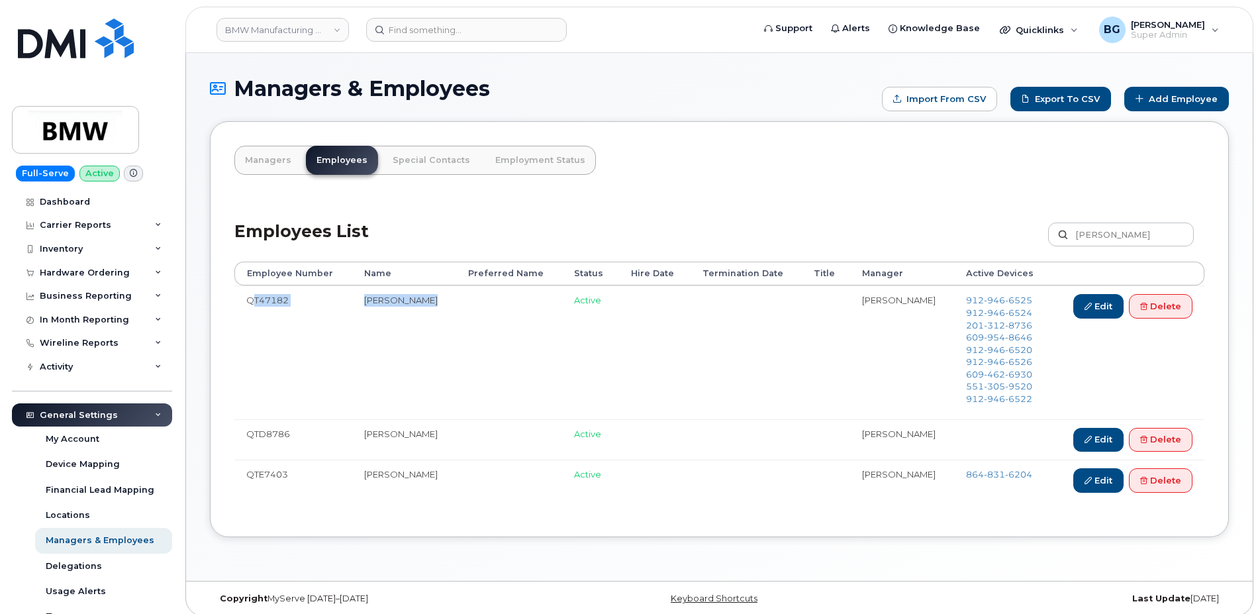
drag, startPoint x: 419, startPoint y: 301, endPoint x: 246, endPoint y: 304, distance: 173.5
click at [246, 304] on tr "QT47182 [PERSON_NAME] Active [PERSON_NAME] [PHONE_NUMBER] [PHONE_NUMBER] [PHONE…" at bounding box center [719, 351] width 970 height 133
copy tr "QT47182 [PERSON_NAME]"
